Goal: Transaction & Acquisition: Subscribe to service/newsletter

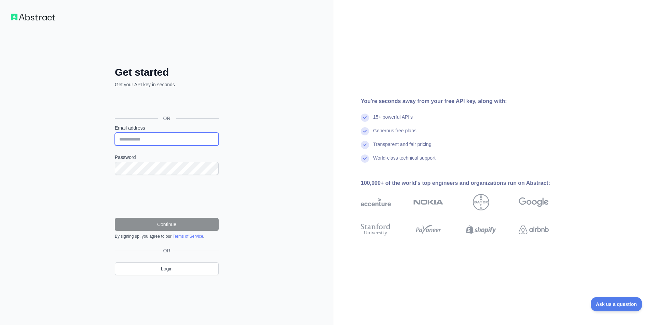
click at [138, 142] on input "Email address" at bounding box center [167, 139] width 104 height 13
type input "**********"
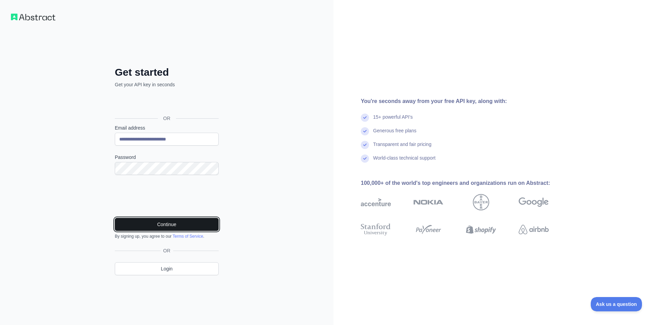
click at [153, 223] on button "Continue" at bounding box center [167, 224] width 104 height 13
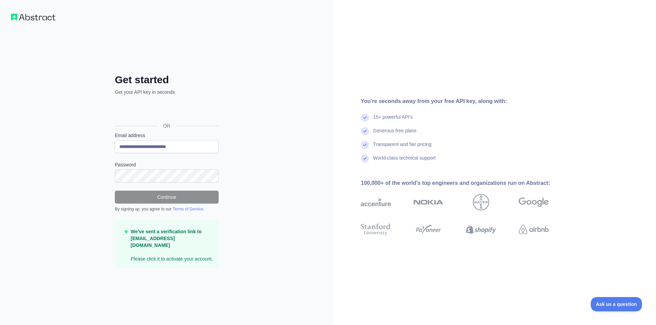
click at [175, 240] on strong "We've sent a verification link to [EMAIL_ADDRESS][DOMAIN_NAME]" at bounding box center [166, 238] width 71 height 19
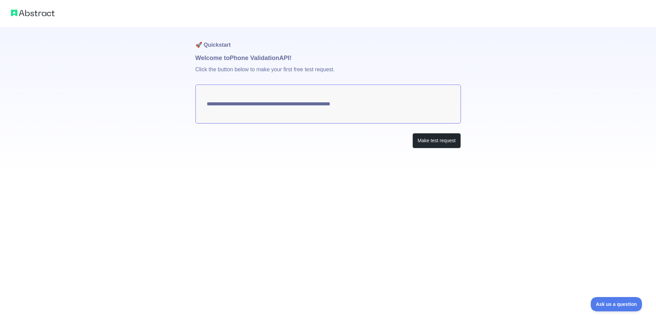
click at [283, 105] on textarea "**********" at bounding box center [327, 104] width 265 height 39
click at [423, 142] on button "Make test request" at bounding box center [436, 140] width 48 height 15
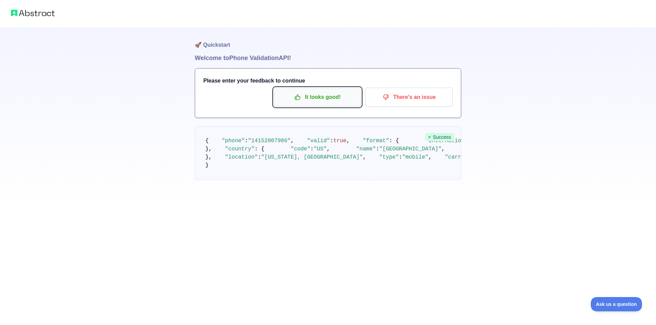
click at [312, 99] on p "It looks good!" at bounding box center [317, 98] width 77 height 12
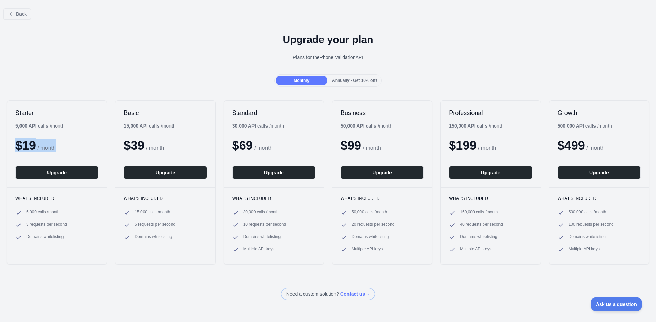
drag, startPoint x: 15, startPoint y: 126, endPoint x: 70, endPoint y: 127, distance: 55.3
click at [70, 127] on div "Starter 5,000 API calls / month $ 19 / month Upgrade" at bounding box center [56, 144] width 99 height 87
click at [348, 80] on span "Annually - Get 10% off!" at bounding box center [354, 80] width 45 height 5
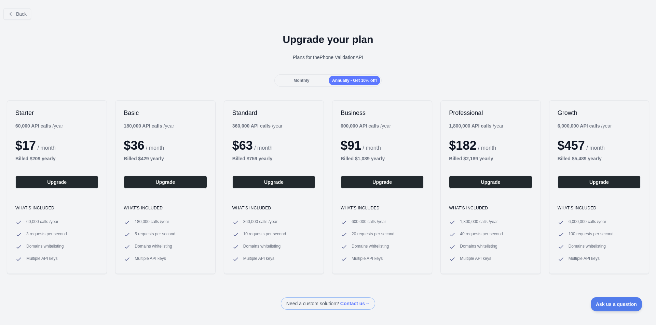
click at [309, 80] on div "Monthly" at bounding box center [302, 81] width 52 height 10
